Goal: Task Accomplishment & Management: Use online tool/utility

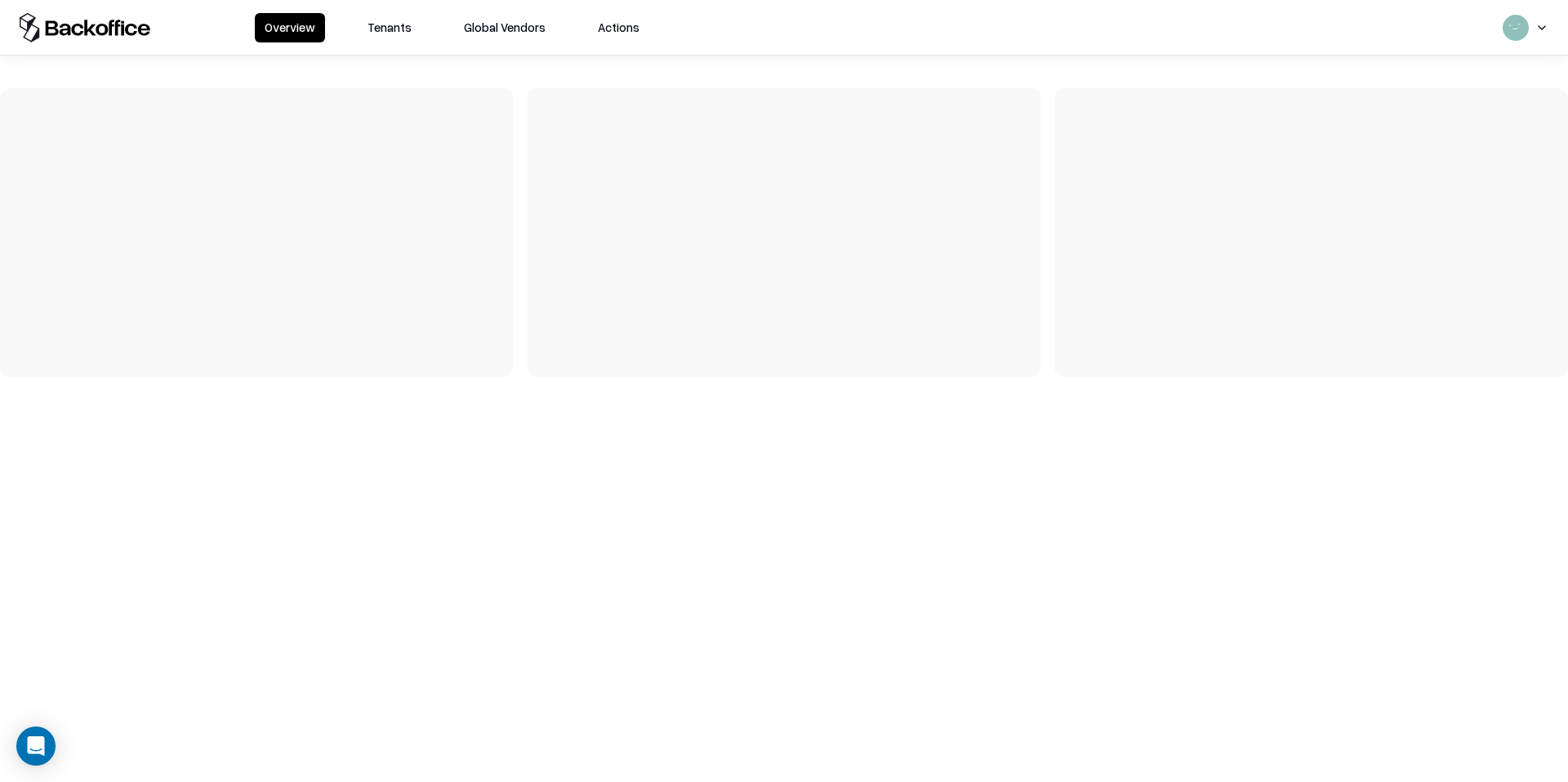
click at [403, 28] on button "Tenants" at bounding box center [389, 27] width 63 height 30
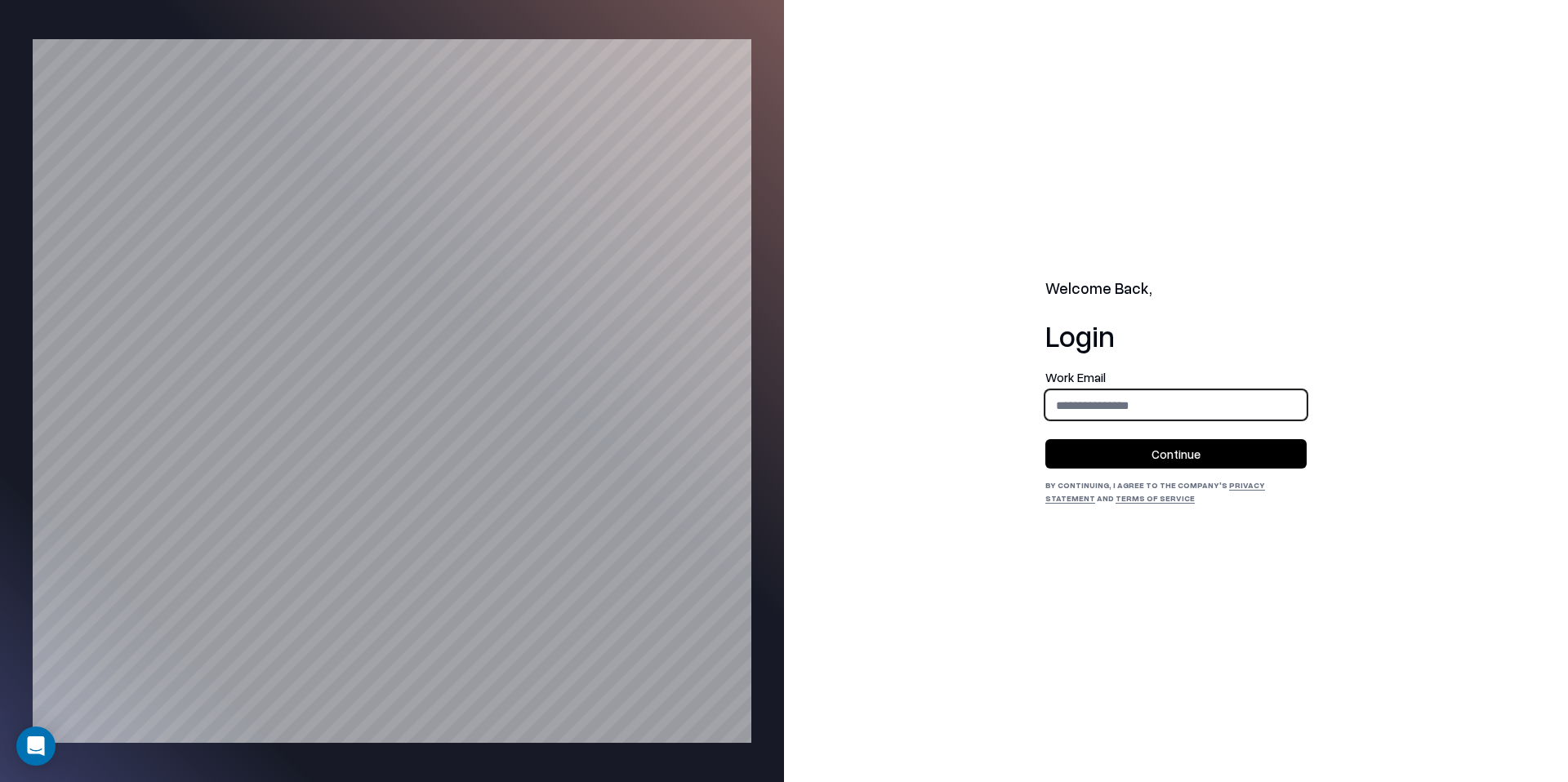
click at [1159, 413] on input "email" at bounding box center [1175, 405] width 260 height 30
type input "**********"
click at [1147, 445] on button "Continue" at bounding box center [1175, 454] width 262 height 30
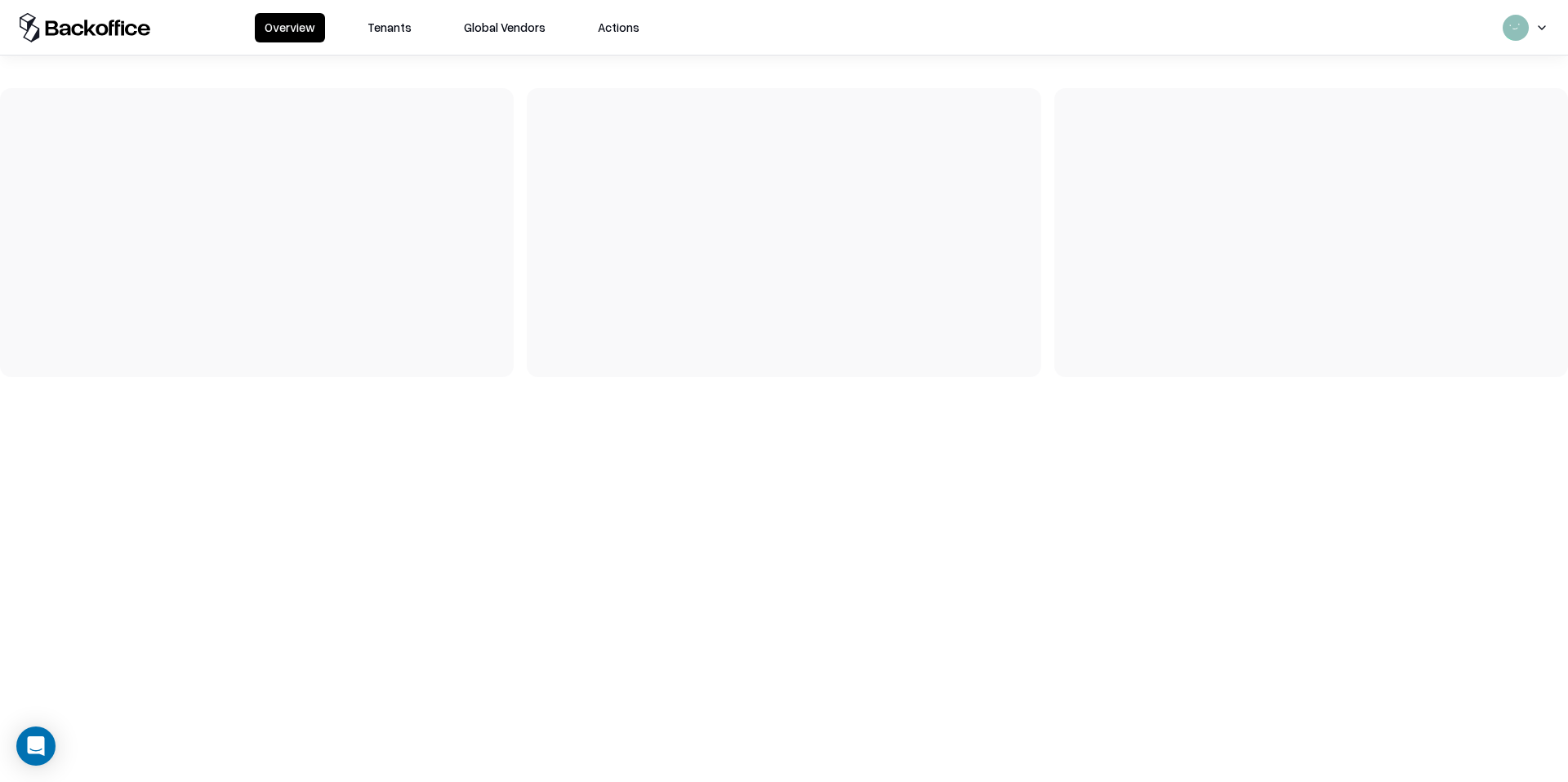
click at [380, 34] on button "Tenants" at bounding box center [389, 27] width 63 height 30
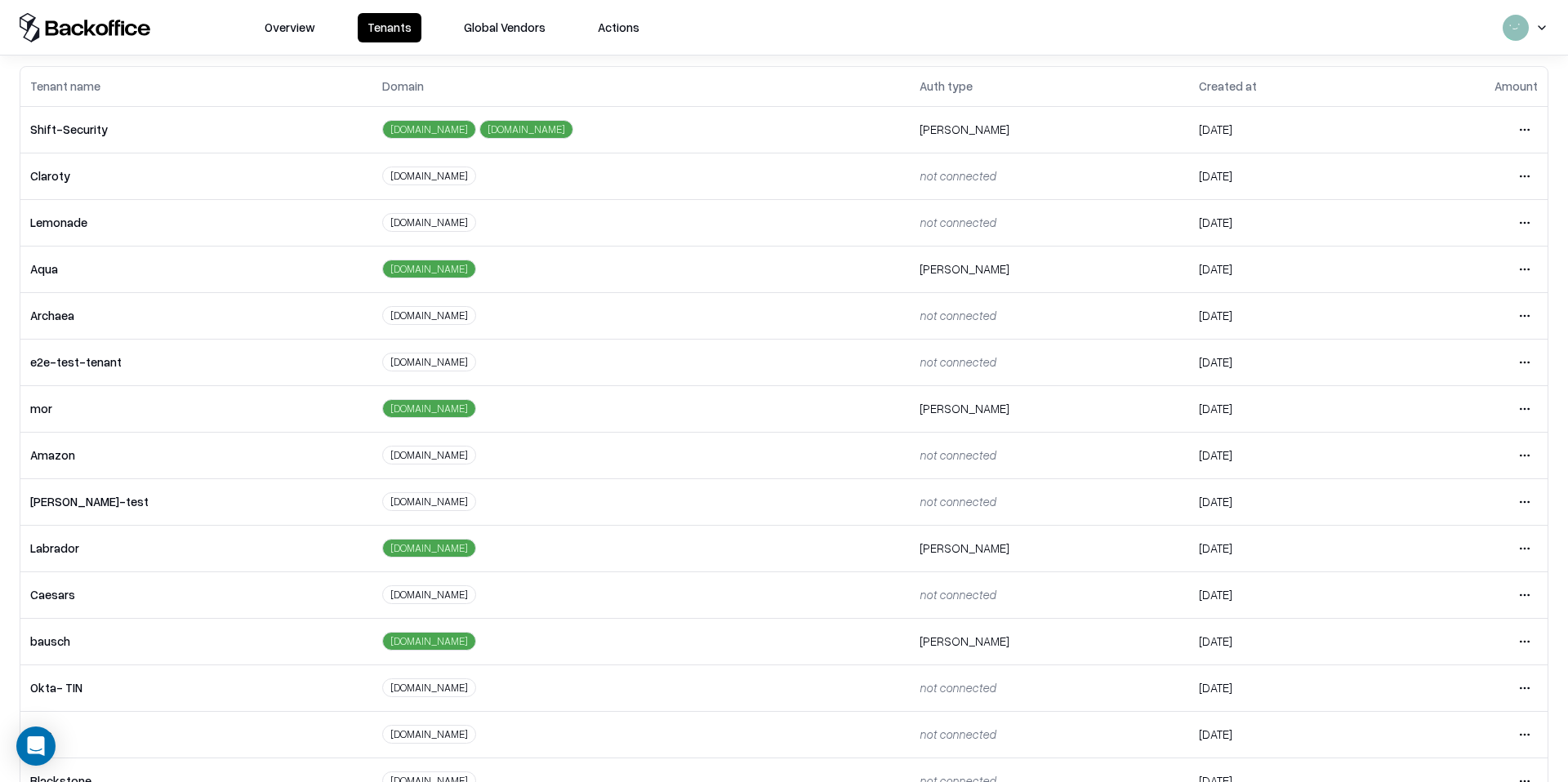
scroll to position [80, 0]
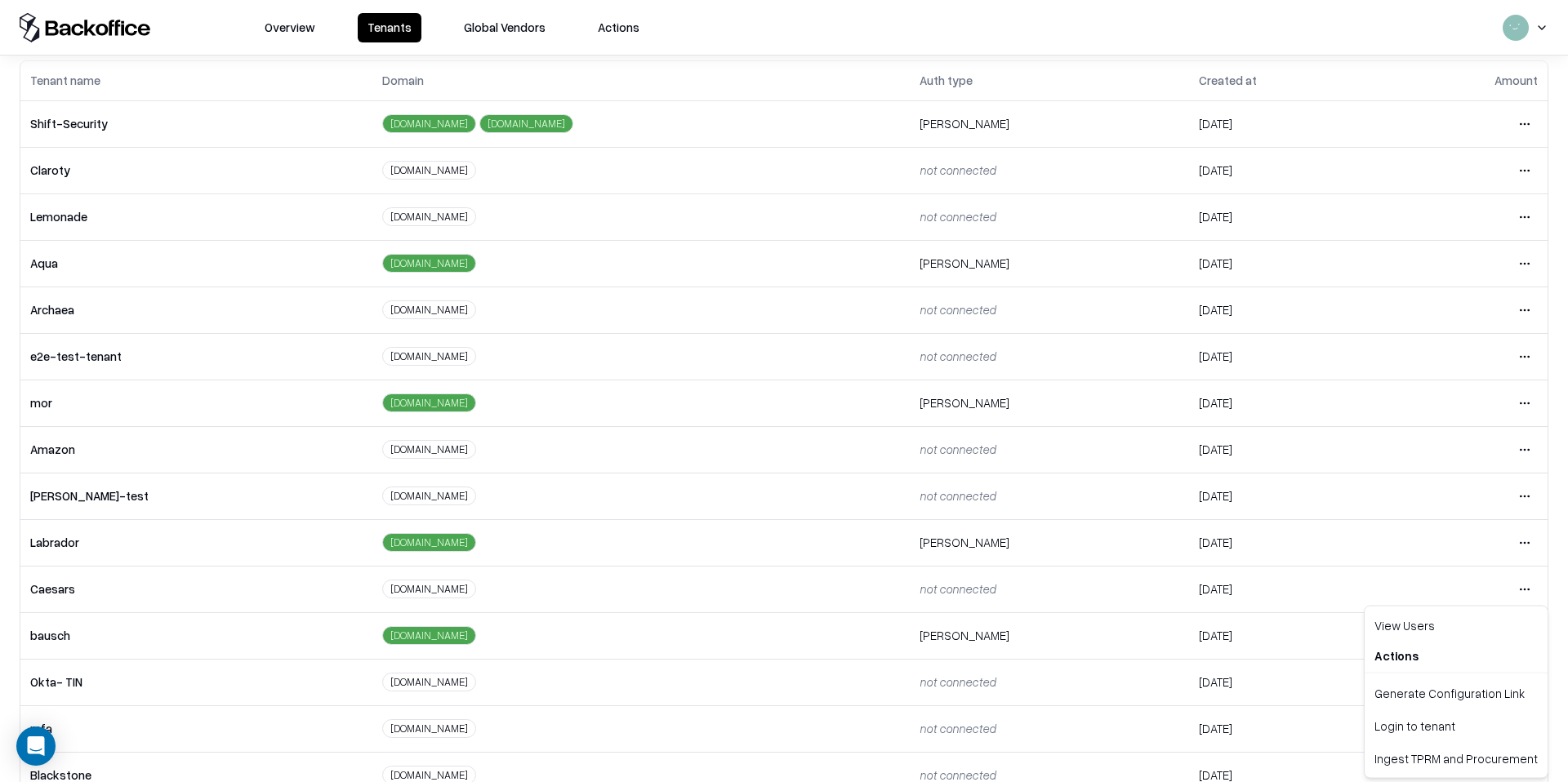
click at [1523, 592] on html "Overview Tenants Global Vendors Actions Tenants Add Tenant Tenant name Domain A…" at bounding box center [784, 391] width 1568 height 782
click at [1416, 722] on div "Login to tenant" at bounding box center [1455, 725] width 176 height 33
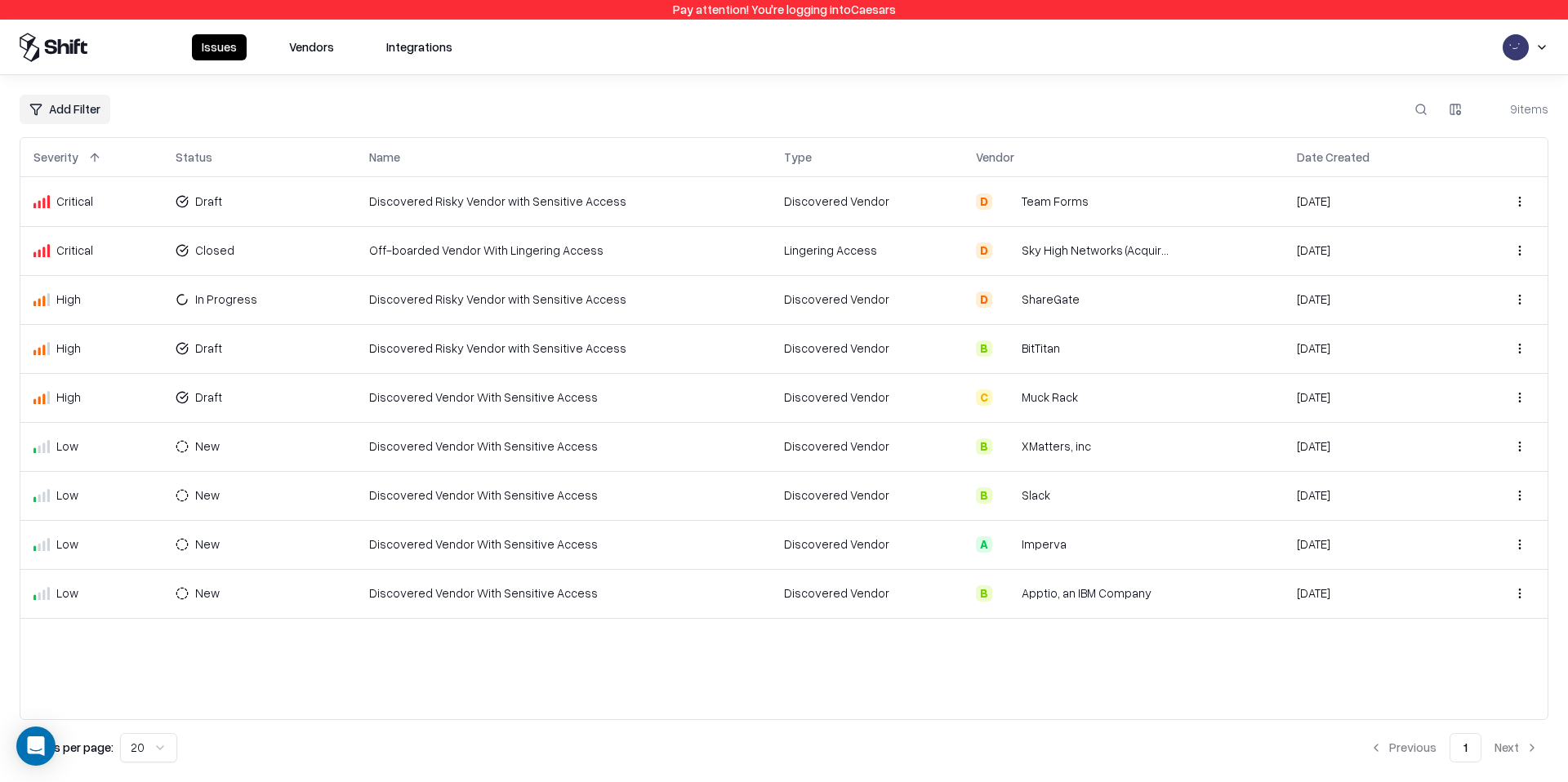
click at [351, 205] on td "Draft" at bounding box center [259, 201] width 194 height 49
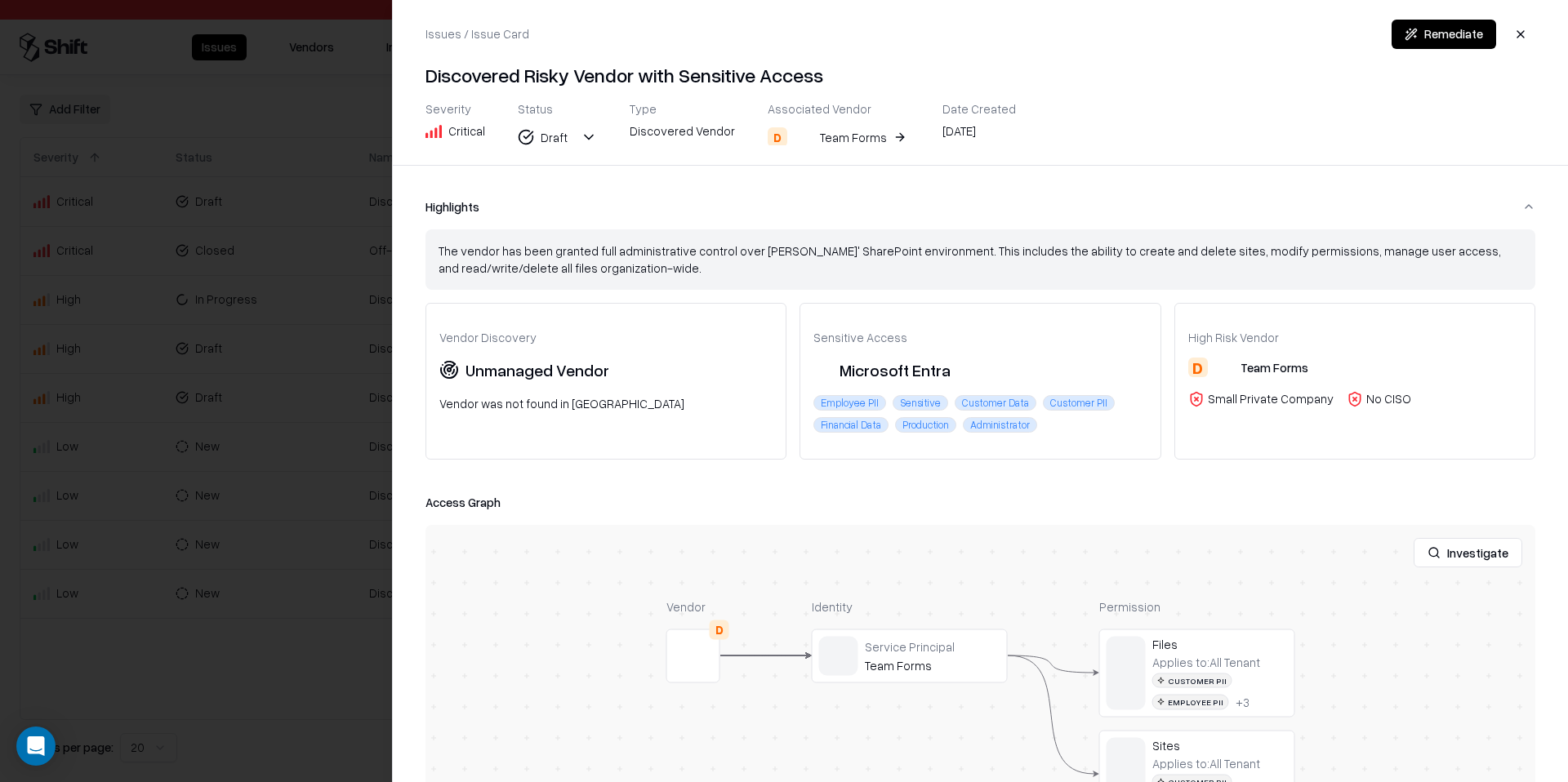
click at [0, 0] on div at bounding box center [0, 0] width 0 height 0
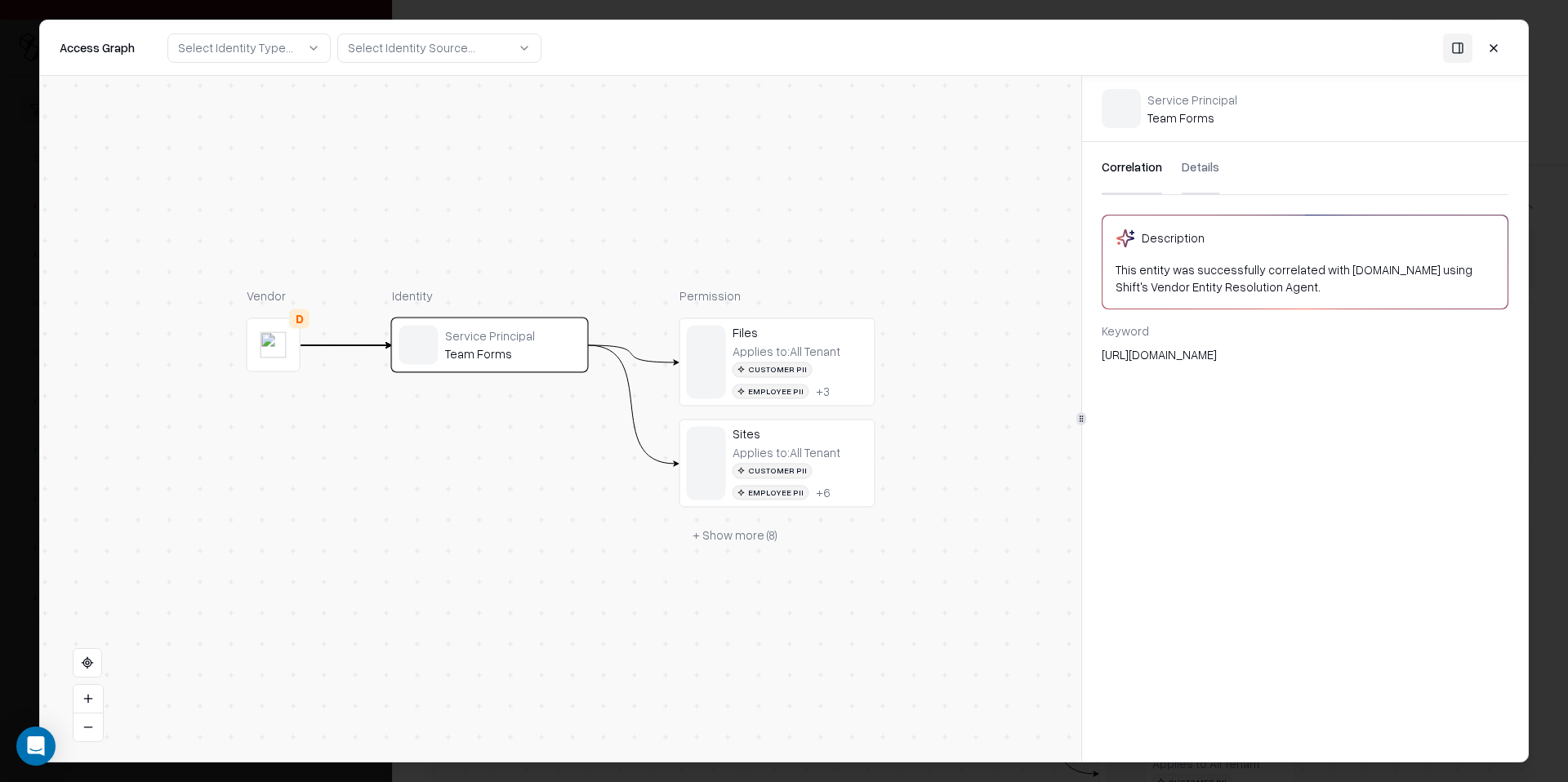
click at [1184, 175] on button "Details" at bounding box center [1201, 168] width 37 height 52
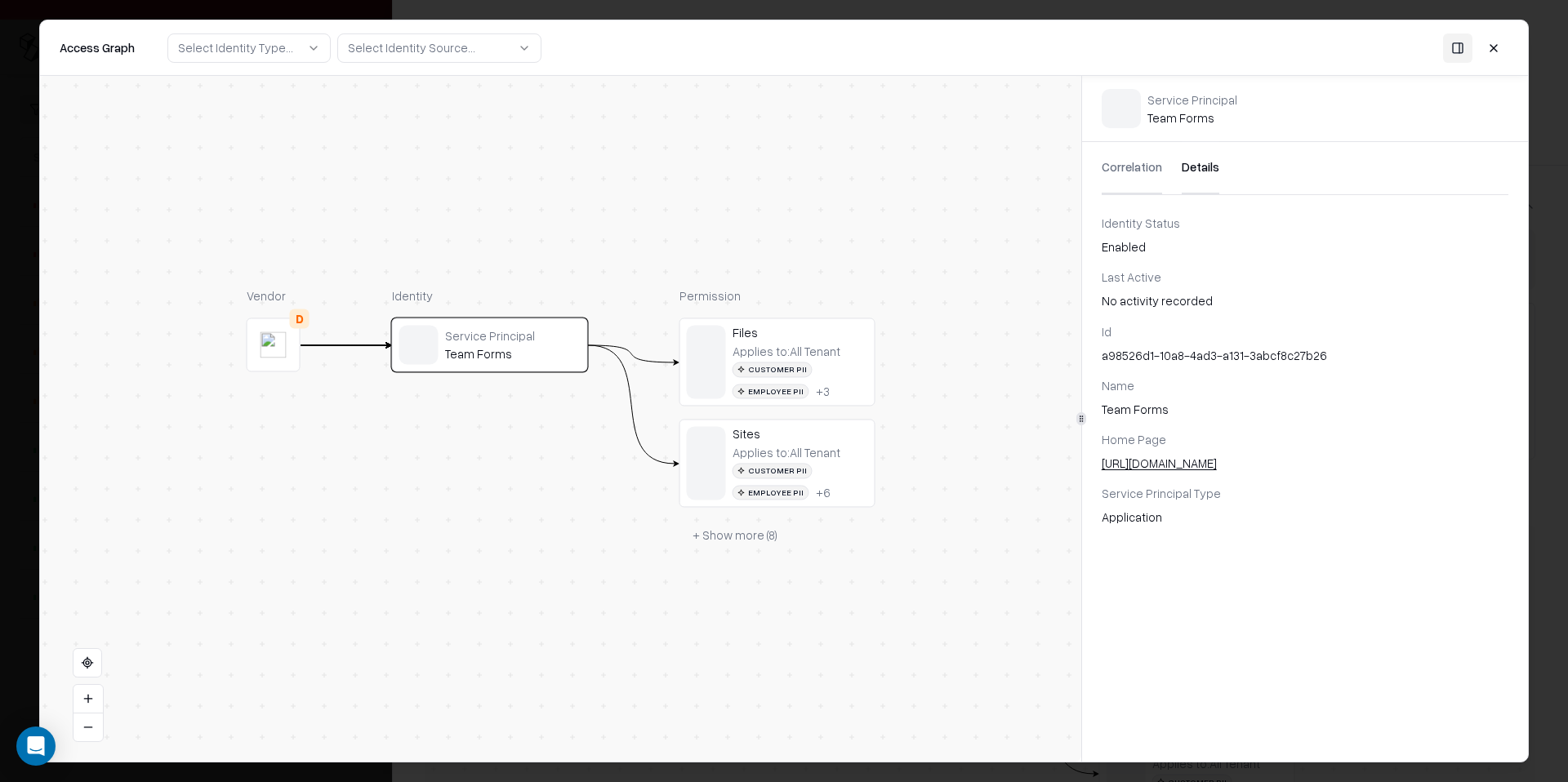
click at [1501, 49] on button at bounding box center [1493, 47] width 30 height 30
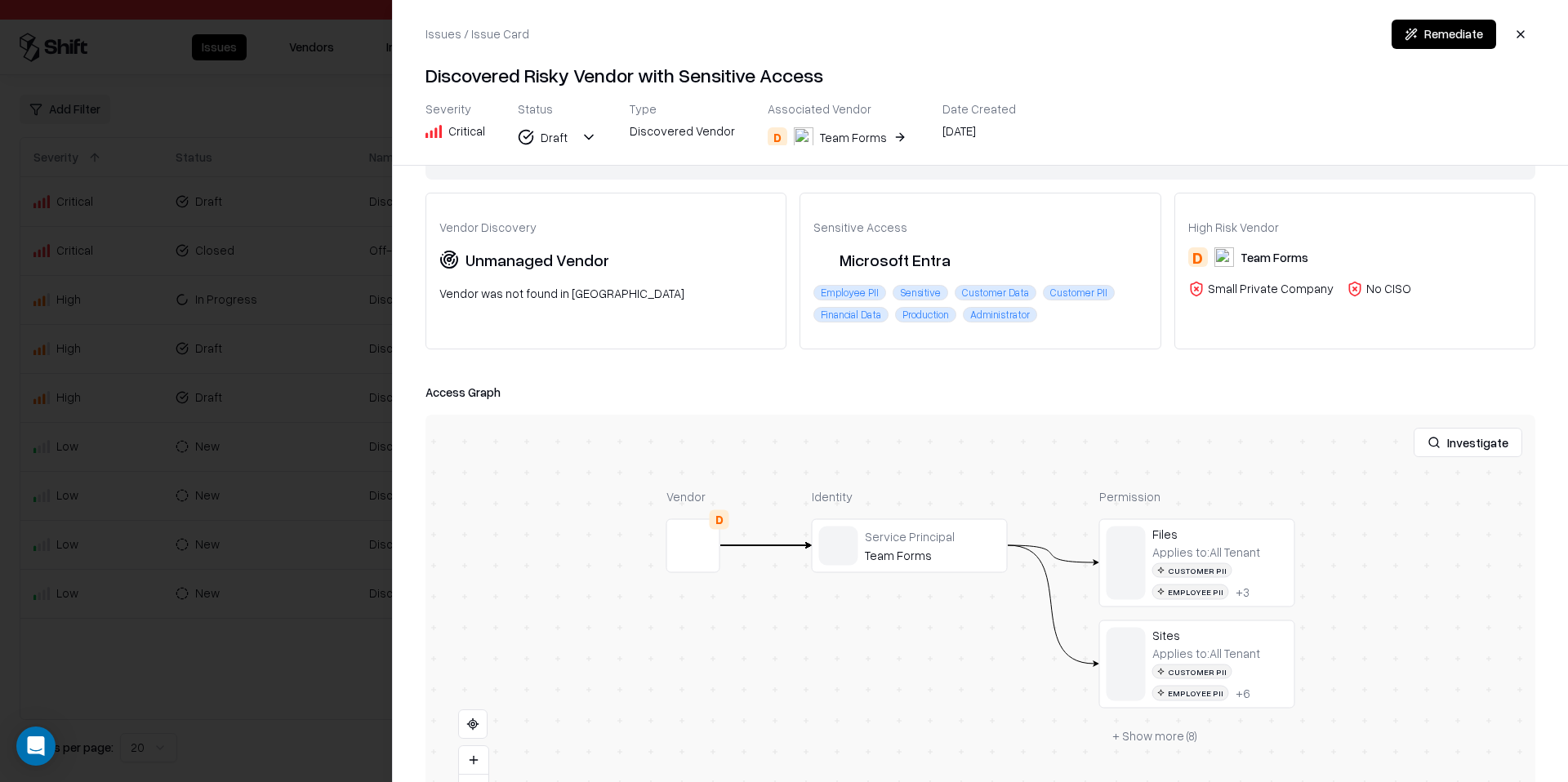
scroll to position [171, 0]
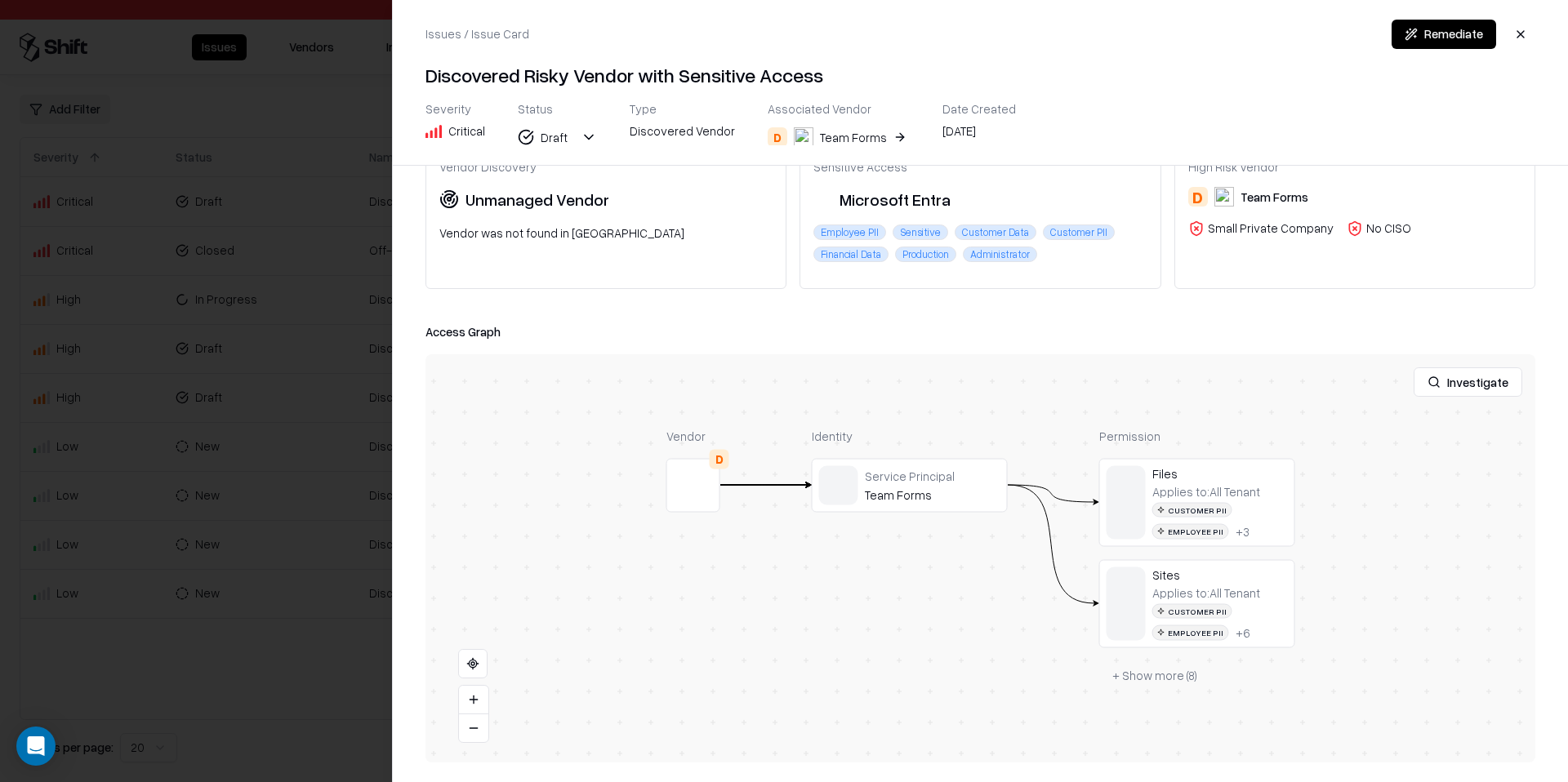
click at [323, 173] on div at bounding box center [784, 391] width 1568 height 782
